Goal: Information Seeking & Learning: Learn about a topic

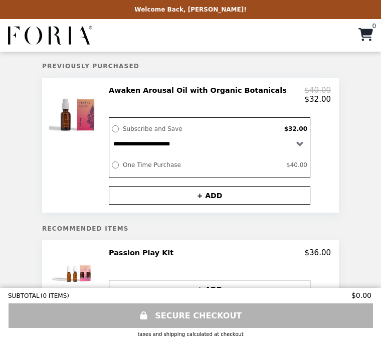
click at [84, 122] on img at bounding box center [78, 114] width 59 height 56
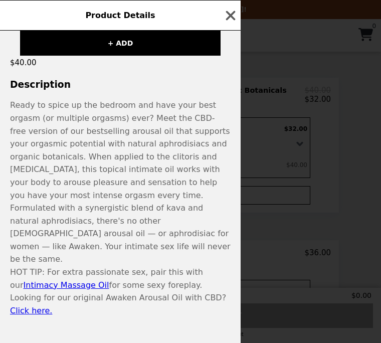
scroll to position [216, 0]
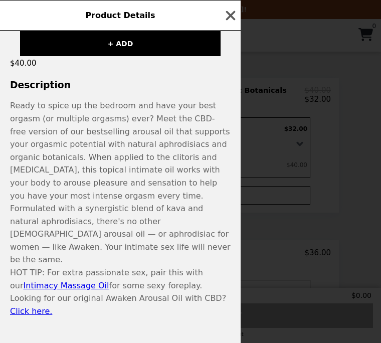
click at [231, 21] on icon "button" at bounding box center [230, 15] width 15 height 15
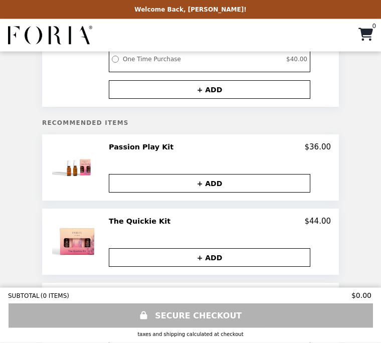
scroll to position [106, 0]
click at [88, 166] on img at bounding box center [78, 167] width 53 height 50
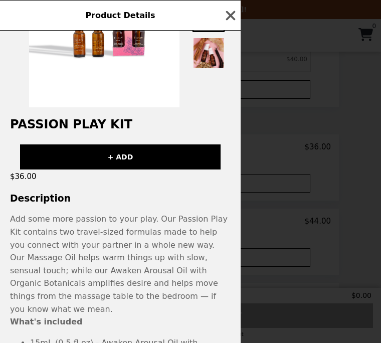
scroll to position [85, 0]
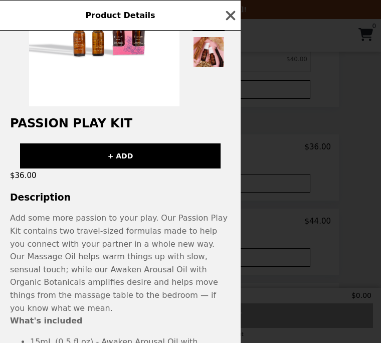
click at [336, 342] on div "Product Details Passion Play Kit + ADD $36.00 Description Add some more passion…" at bounding box center [190, 171] width 381 height 343
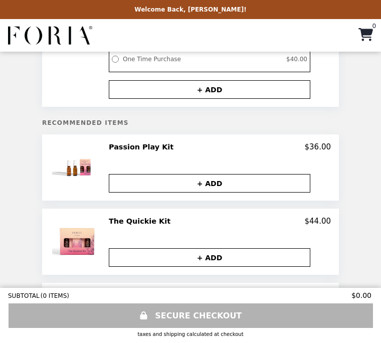
click at [143, 147] on h2 "Passion Play Kit" at bounding box center [143, 146] width 69 height 9
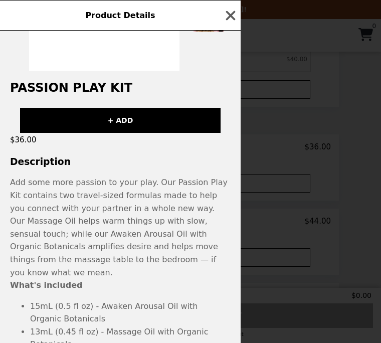
scroll to position [120, 0]
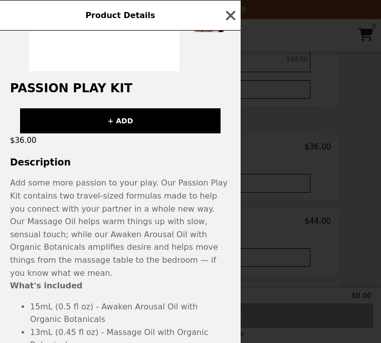
click at [223, 22] on icon "button" at bounding box center [230, 15] width 15 height 15
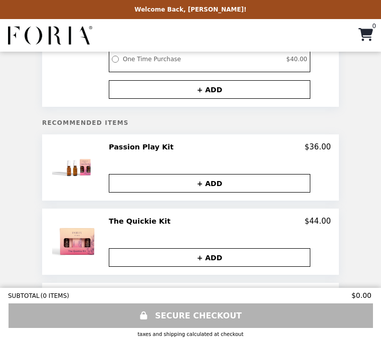
click at [89, 247] on img at bounding box center [78, 241] width 53 height 50
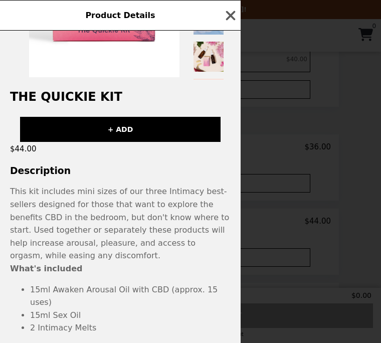
scroll to position [116, 0]
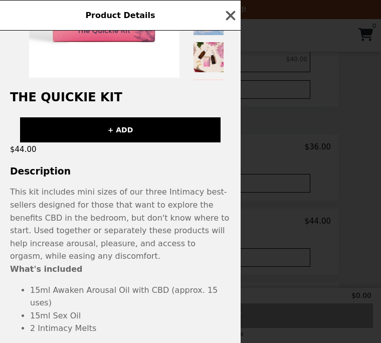
click at [233, 18] on icon "button" at bounding box center [231, 16] width 10 height 10
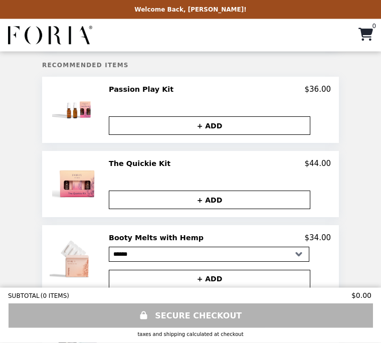
scroll to position [164, 0]
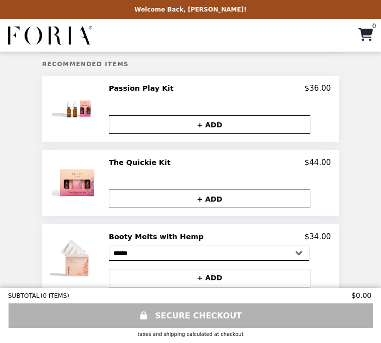
click at [92, 187] on img at bounding box center [78, 183] width 53 height 50
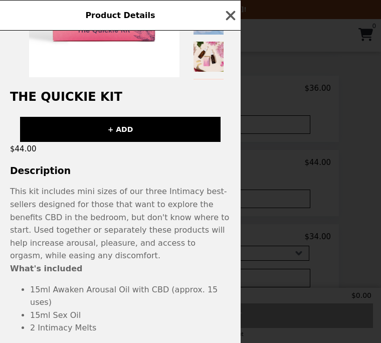
scroll to position [116, 0]
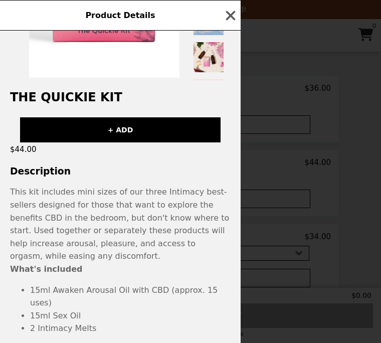
click at [235, 14] on icon "button" at bounding box center [230, 15] width 15 height 15
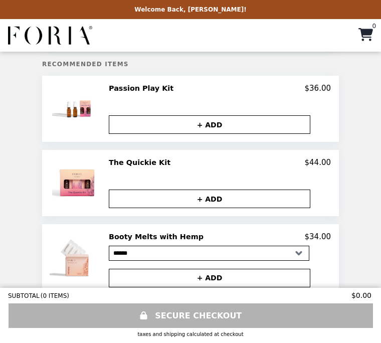
click at [170, 239] on h2 "Booty Melts with Hemp" at bounding box center [158, 236] width 99 height 9
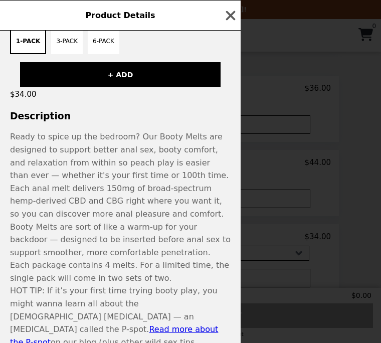
scroll to position [196, 0]
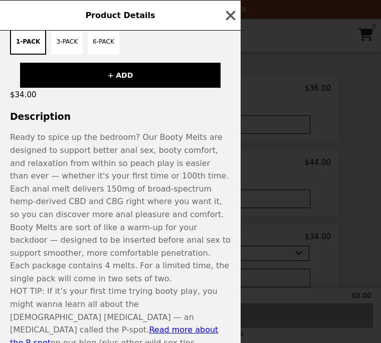
click at [230, 19] on icon "button" at bounding box center [230, 15] width 15 height 15
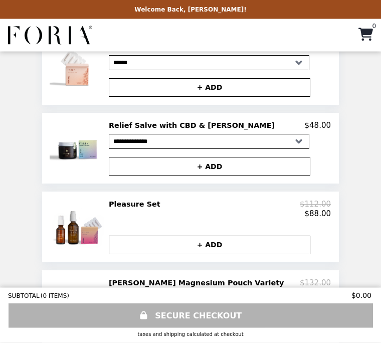
scroll to position [355, 0]
click at [105, 223] on img at bounding box center [78, 226] width 57 height 54
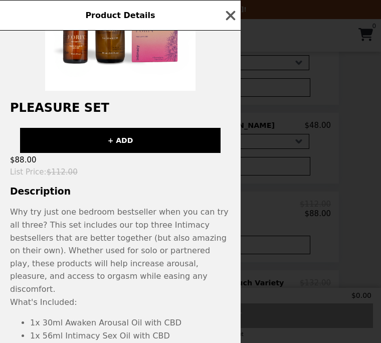
scroll to position [101, 0]
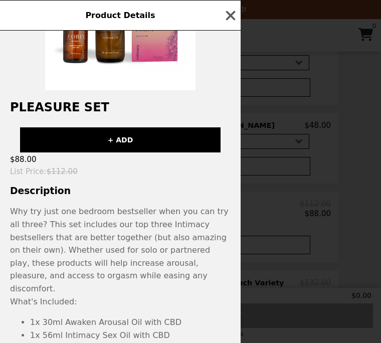
click at [212, 341] on li "1 x 4-pack of Intimacy Melts with CBD" at bounding box center [130, 347] width 200 height 13
click at [211, 341] on li "1 x 4-pack of Intimacy Melts with CBD" at bounding box center [130, 347] width 200 height 13
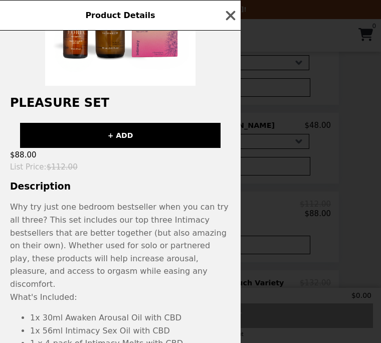
scroll to position [105, 0]
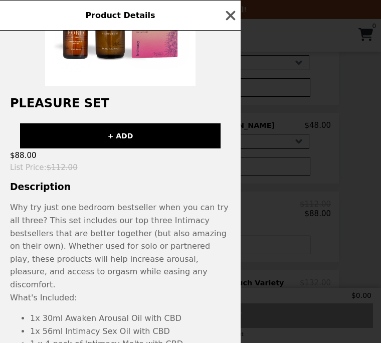
click at [228, 14] on icon "button" at bounding box center [231, 16] width 10 height 10
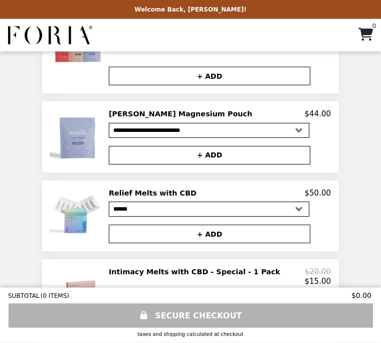
scroll to position [612, 0]
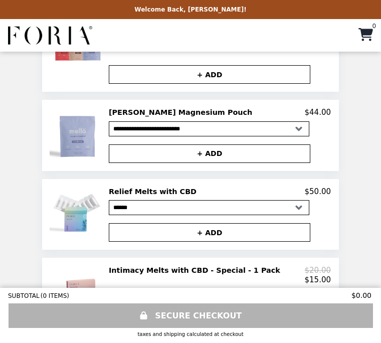
click at [92, 202] on img at bounding box center [78, 214] width 57 height 55
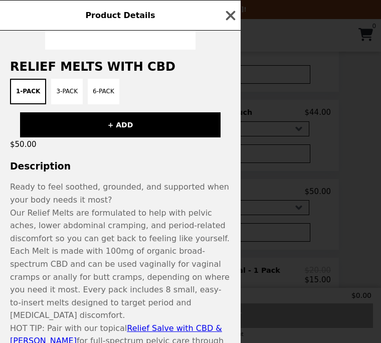
scroll to position [141, 0]
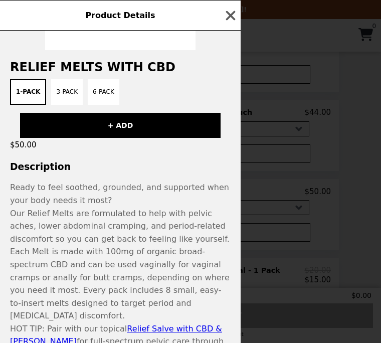
click at [225, 23] on button "button" at bounding box center [230, 15] width 15 height 15
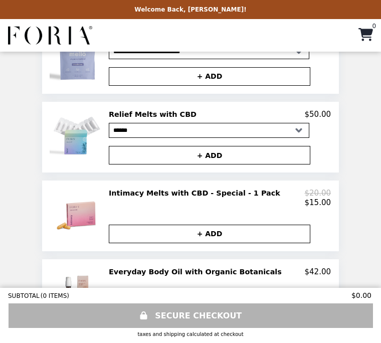
scroll to position [691, 0]
